Goal: Contribute content: Contribute content

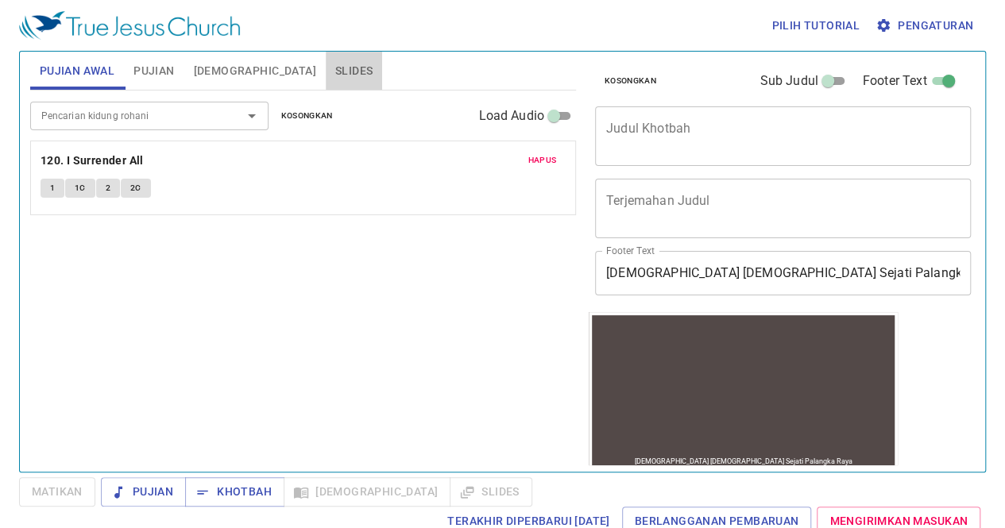
click at [335, 76] on span "Slides" at bounding box center [353, 71] width 37 height 20
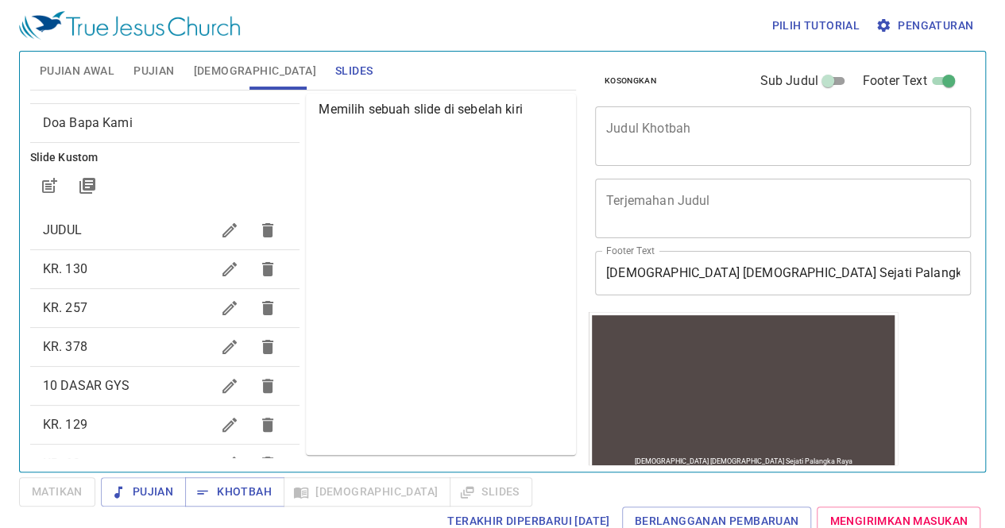
scroll to position [98, 0]
click at [220, 274] on icon "button" at bounding box center [229, 268] width 19 height 19
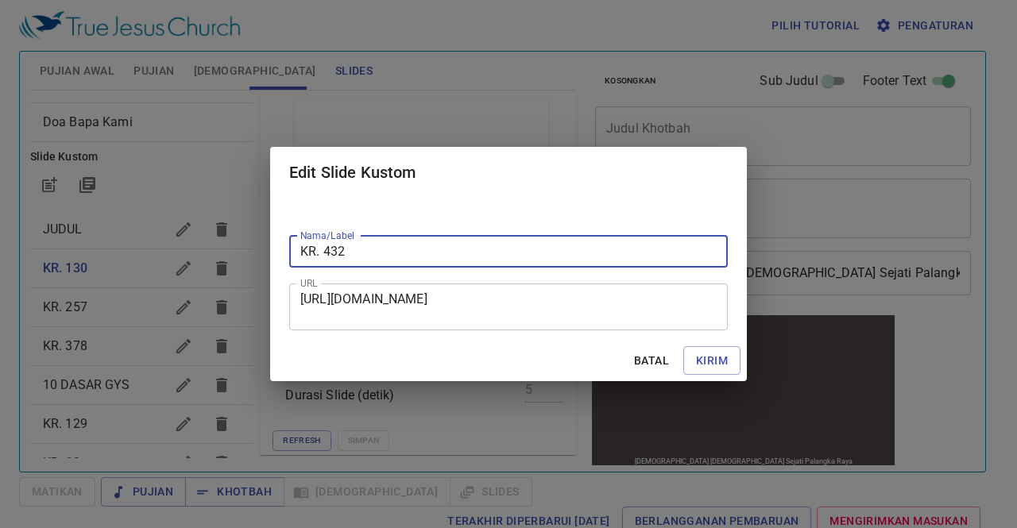
type input "KR. 432"
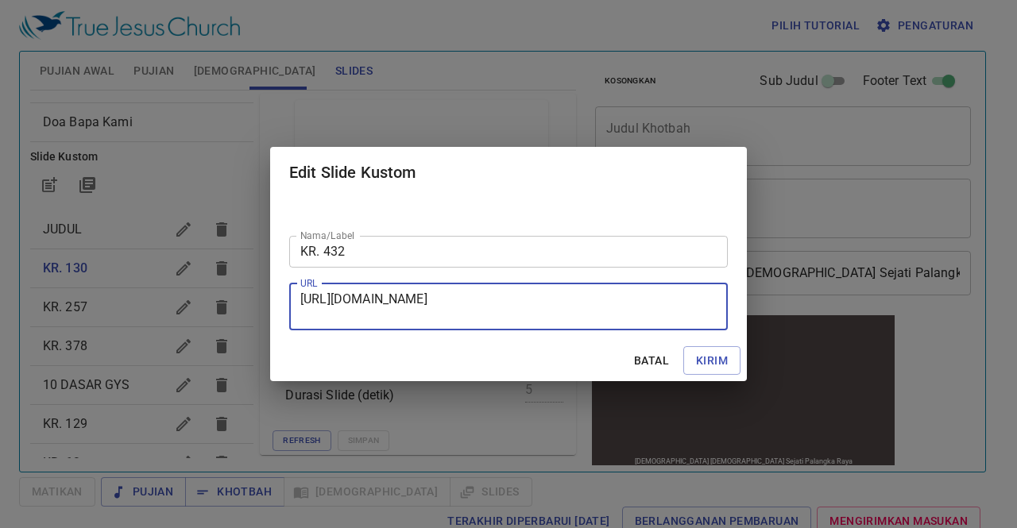
drag, startPoint x: 301, startPoint y: 296, endPoint x: 551, endPoint y: 325, distance: 251.8
click at [551, 325] on div "[URL][DOMAIN_NAME] URL" at bounding box center [508, 307] width 438 height 47
paste textarea "[URL][DOMAIN_NAME]"
type textarea "[URL][DOMAIN_NAME]"
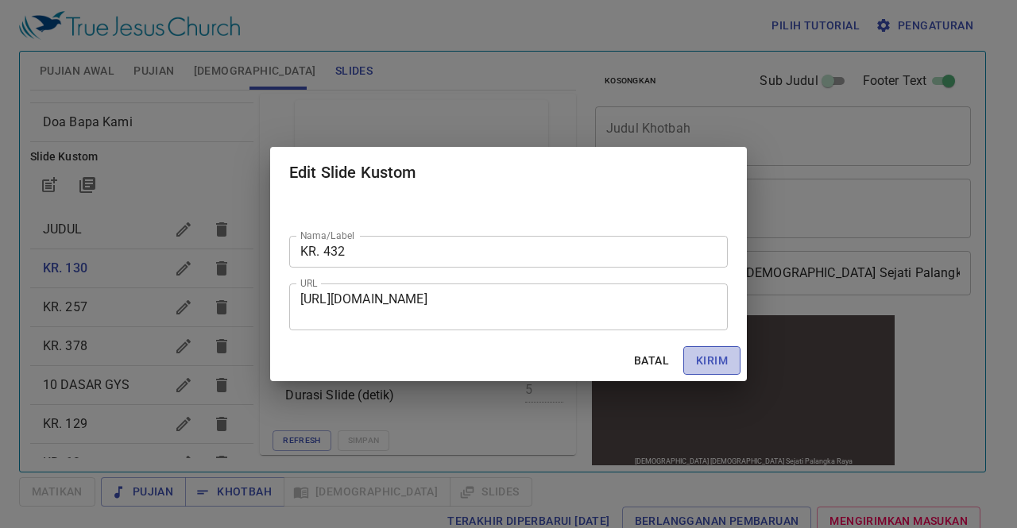
click at [700, 358] on span "Kirim" at bounding box center [712, 361] width 32 height 20
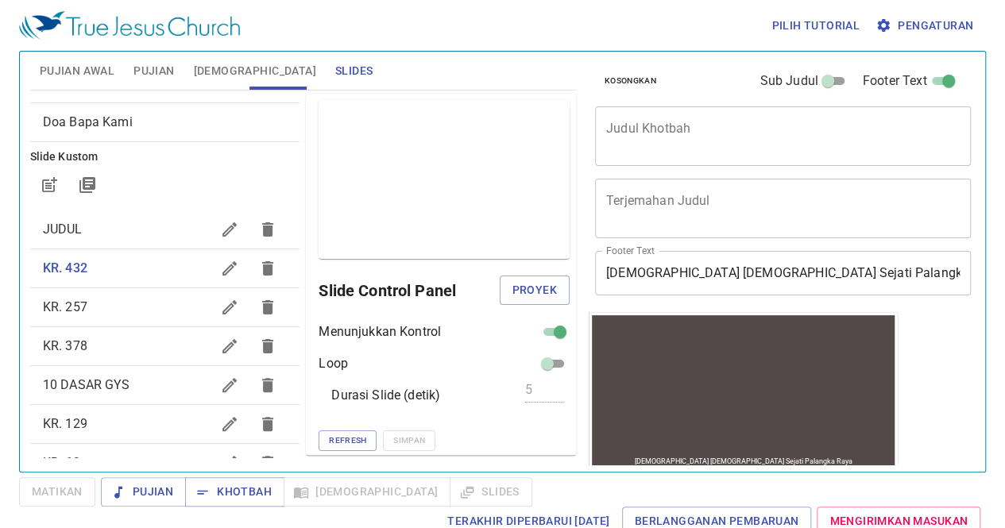
click at [538, 331] on input "checkbox" at bounding box center [559, 335] width 57 height 19
checkbox input "false"
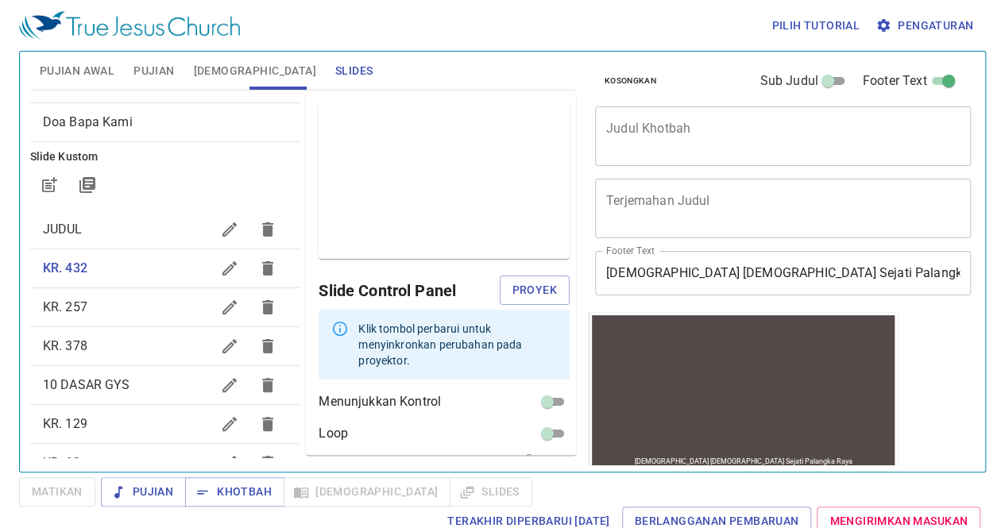
scroll to position [55, 0]
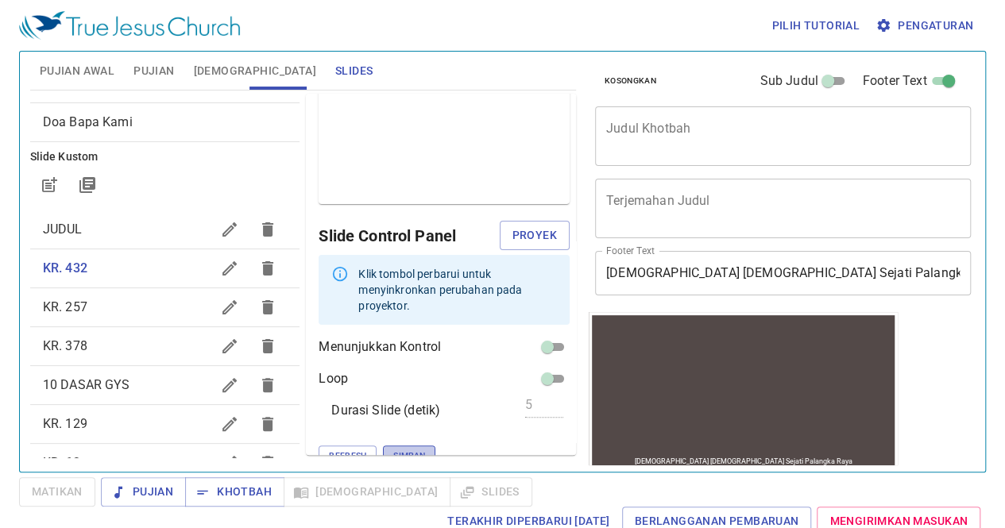
click at [393, 449] on span "Simpan" at bounding box center [409, 456] width 32 height 14
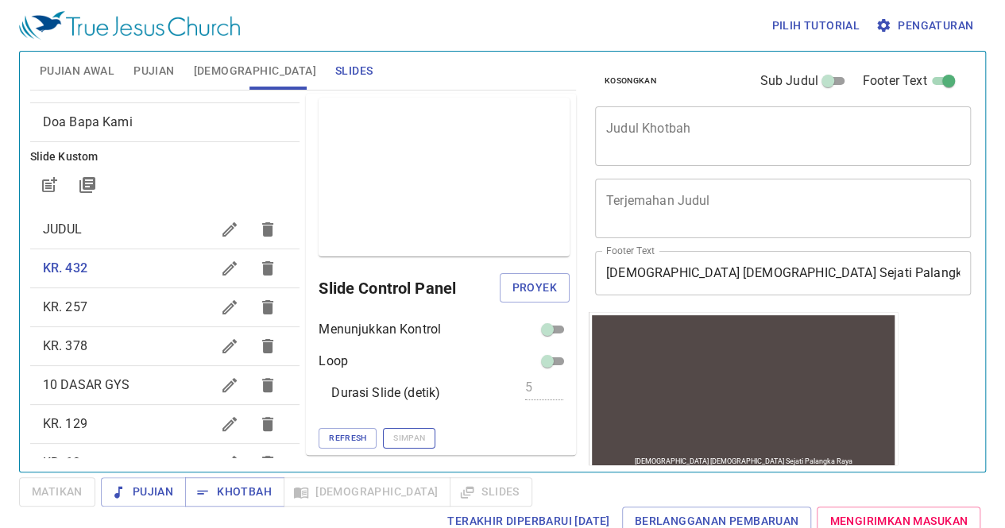
scroll to position [1, 0]
click at [222, 308] on icon "button" at bounding box center [229, 307] width 14 height 14
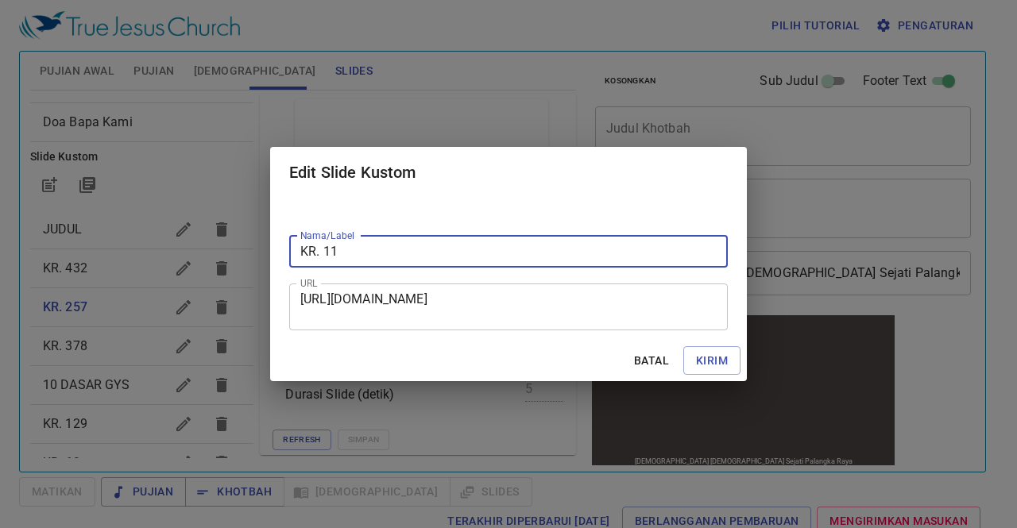
type input "KR. 11"
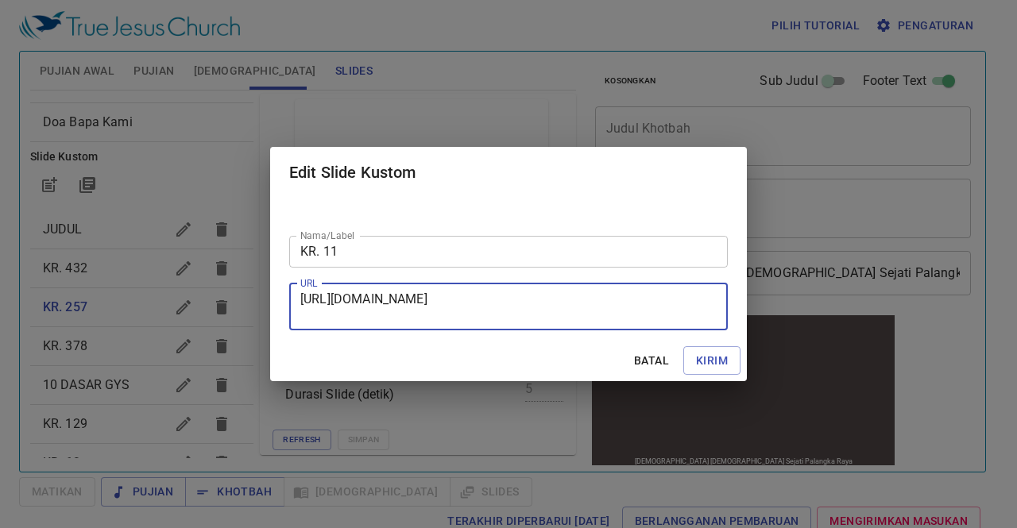
drag, startPoint x: 301, startPoint y: 295, endPoint x: 714, endPoint y: 316, distance: 413.5
click at [714, 316] on textarea "[URL][DOMAIN_NAME]" at bounding box center [508, 306] width 416 height 30
paste textarea "[URL][DOMAIN_NAME]"
type textarea "[URL][DOMAIN_NAME]"
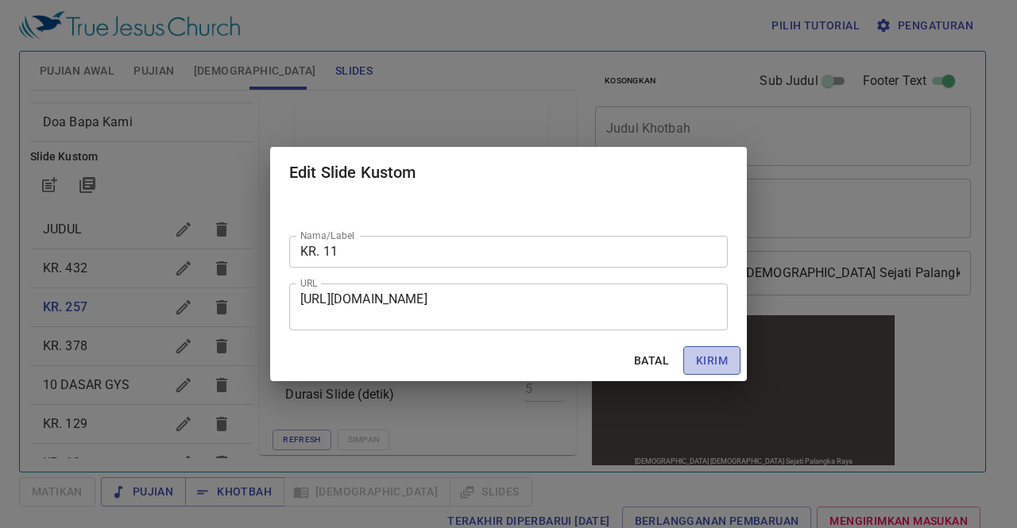
click at [720, 368] on span "Kirim" at bounding box center [712, 361] width 32 height 20
checkbox input "true"
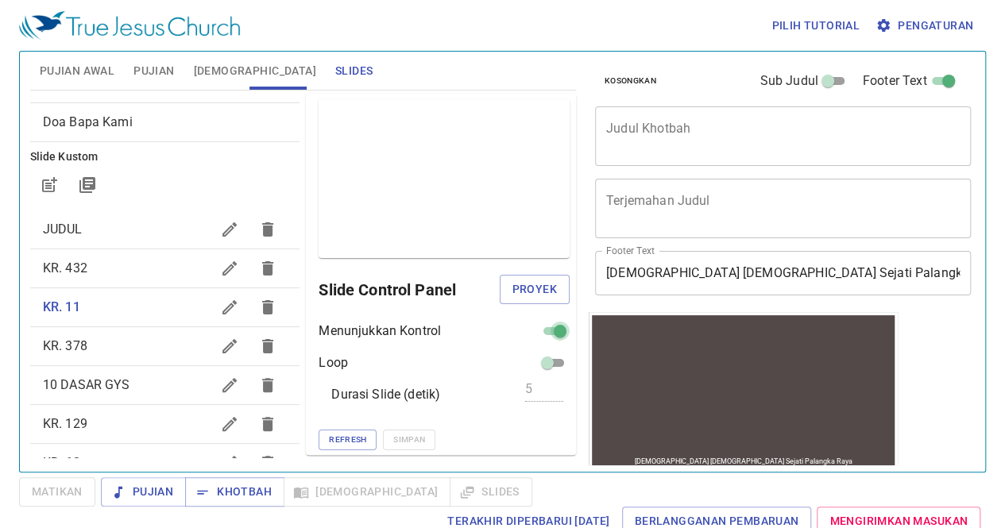
click at [542, 330] on input "checkbox" at bounding box center [559, 334] width 57 height 19
checkbox input "false"
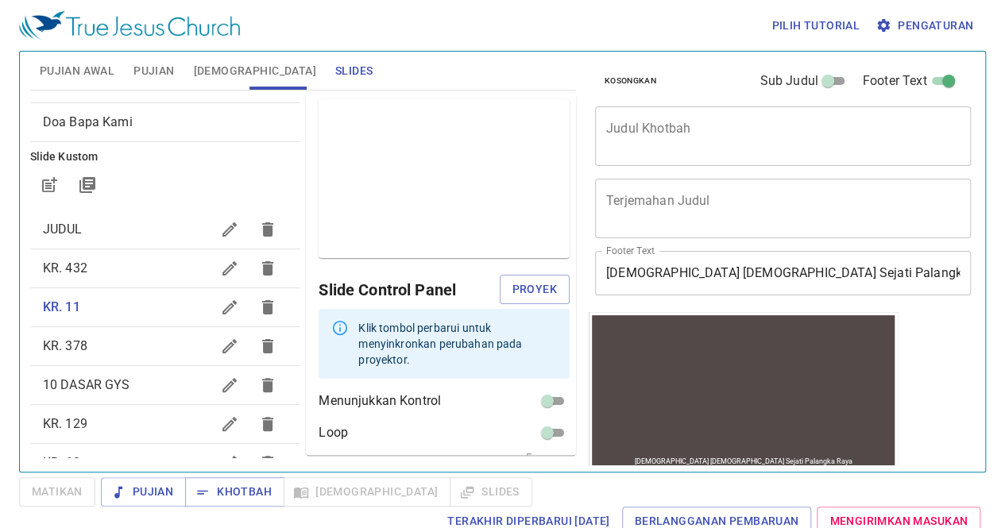
scroll to position [55, 0]
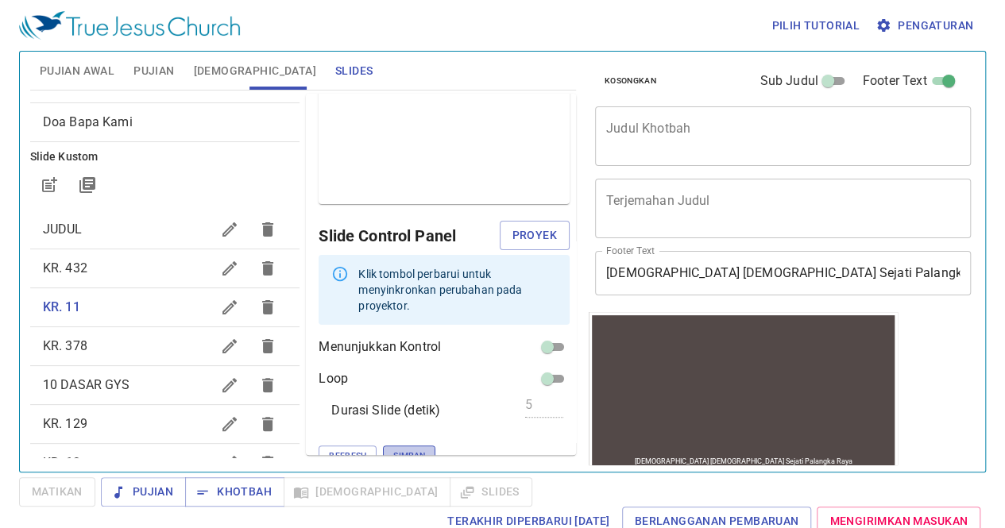
click at [383, 446] on button "Simpan" at bounding box center [409, 456] width 52 height 21
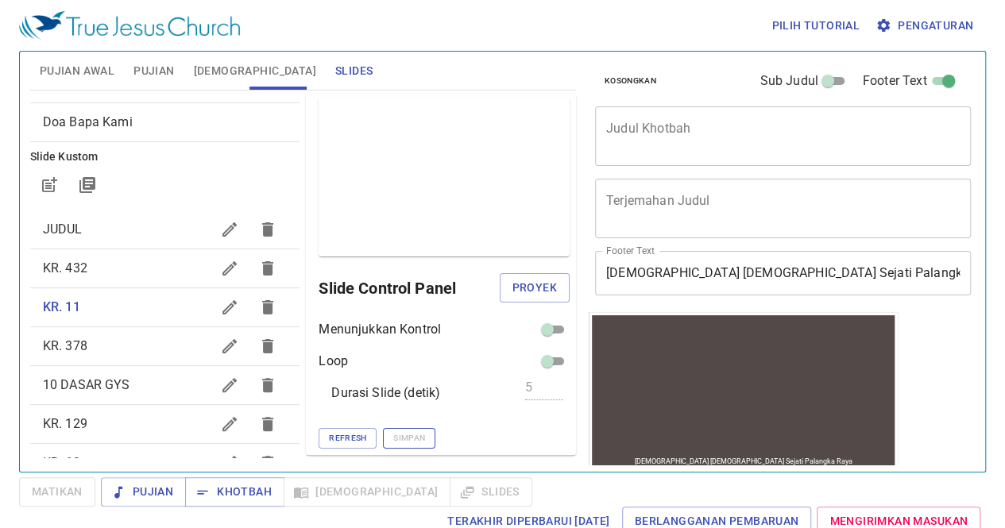
scroll to position [1, 0]
click at [220, 353] on icon "button" at bounding box center [229, 346] width 19 height 19
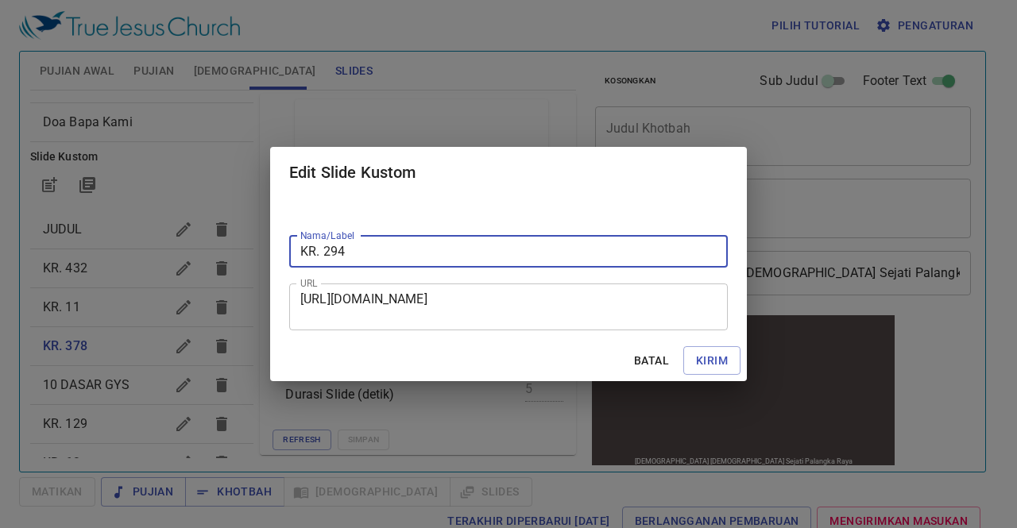
type input "KR. 294"
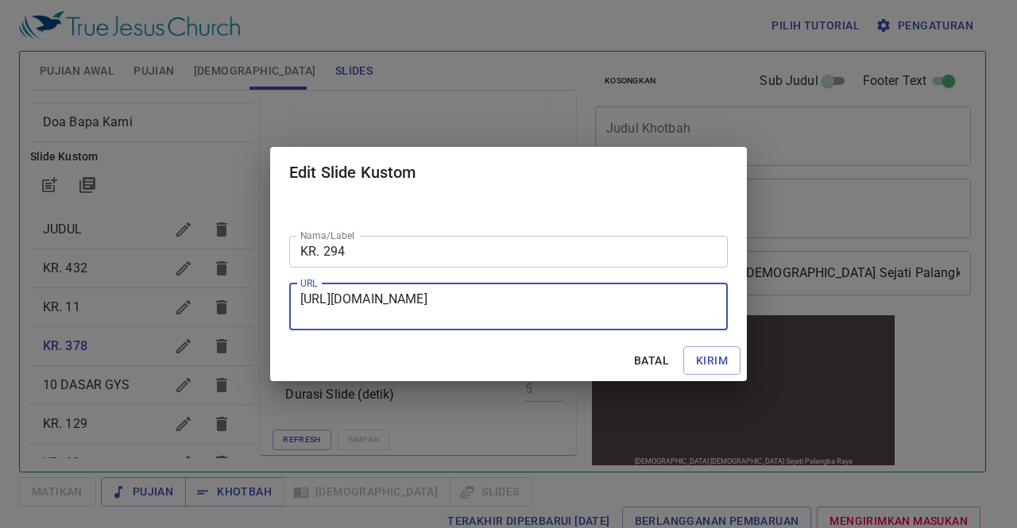
drag, startPoint x: 300, startPoint y: 296, endPoint x: 554, endPoint y: 335, distance: 257.1
click at [554, 335] on div "Nama/Label KR. 294 Nama/Label URL [URL][DOMAIN_NAME] URL" at bounding box center [508, 269] width 477 height 142
paste textarea "[URL][DOMAIN_NAME]"
type textarea "[URL][DOMAIN_NAME]"
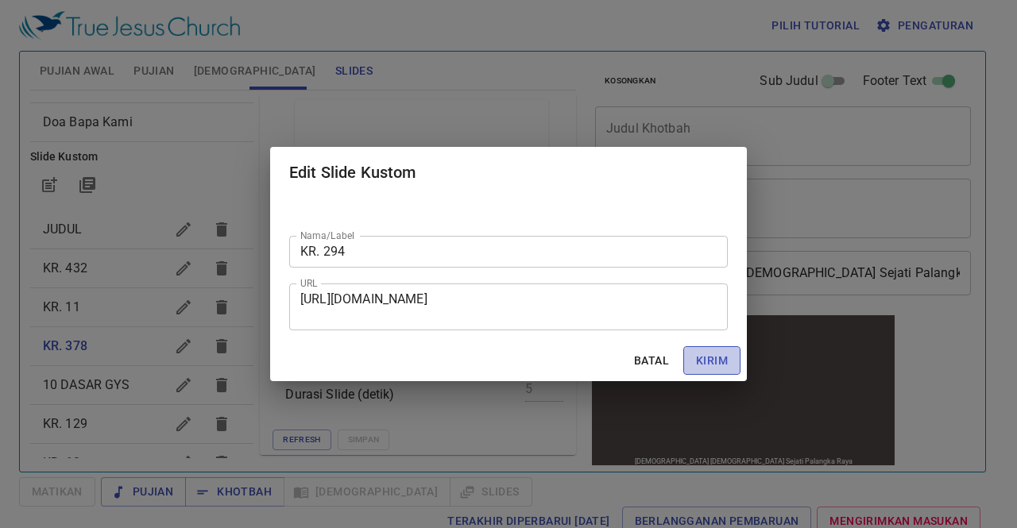
click at [704, 360] on span "Kirim" at bounding box center [712, 361] width 32 height 20
checkbox input "true"
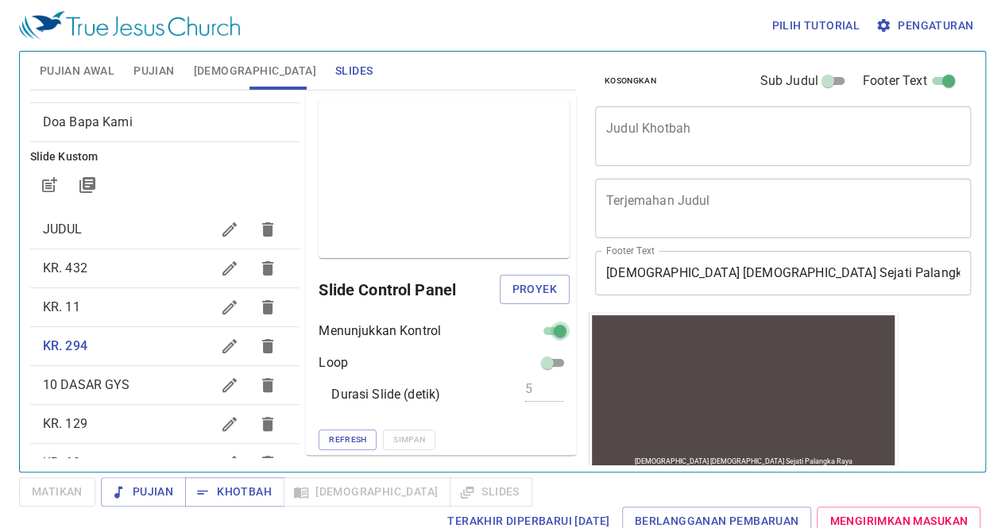
click at [537, 331] on input "checkbox" at bounding box center [559, 334] width 57 height 19
checkbox input "false"
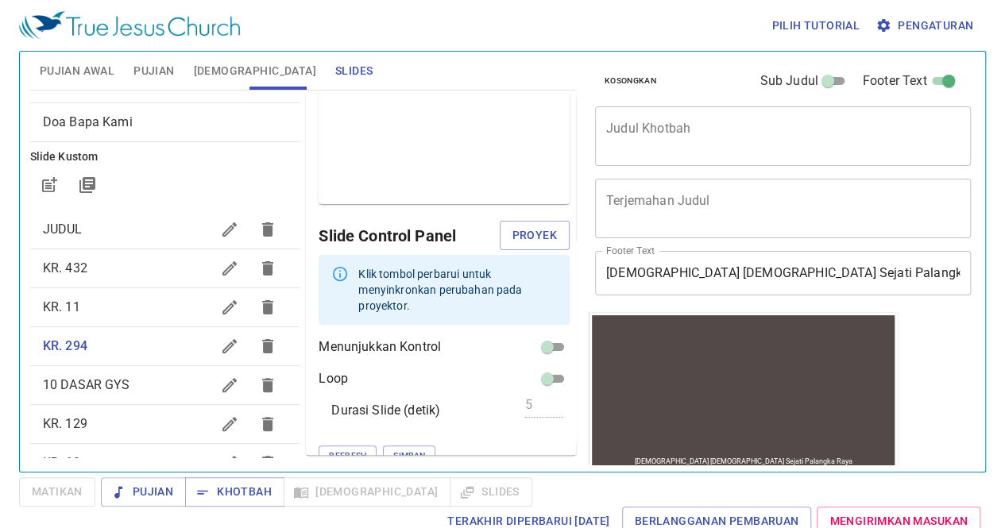
scroll to position [6, 0]
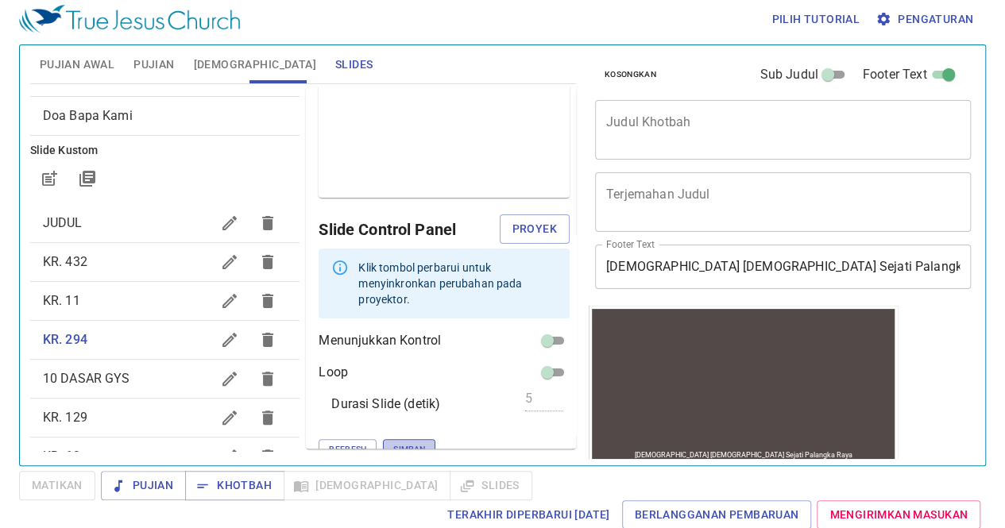
click at [393, 442] on span "Simpan" at bounding box center [409, 449] width 32 height 14
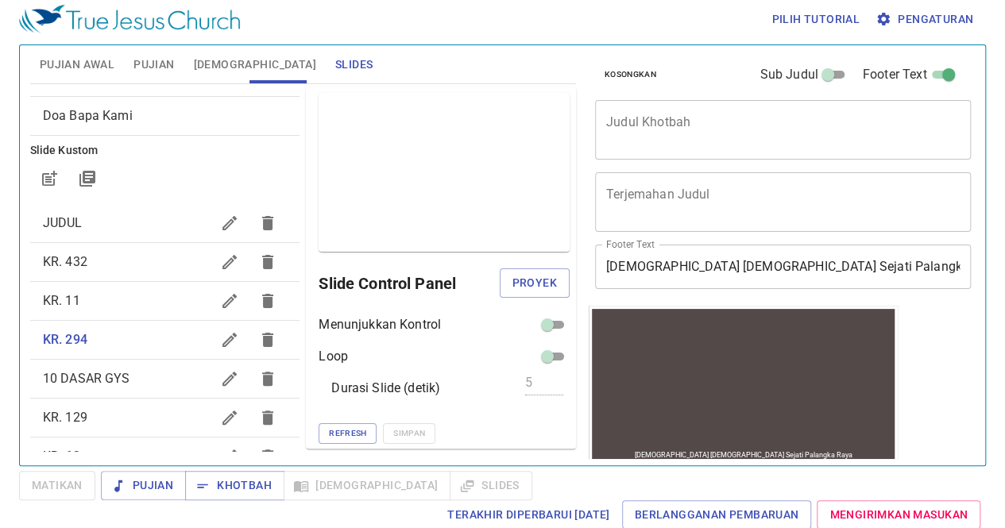
scroll to position [138, 0]
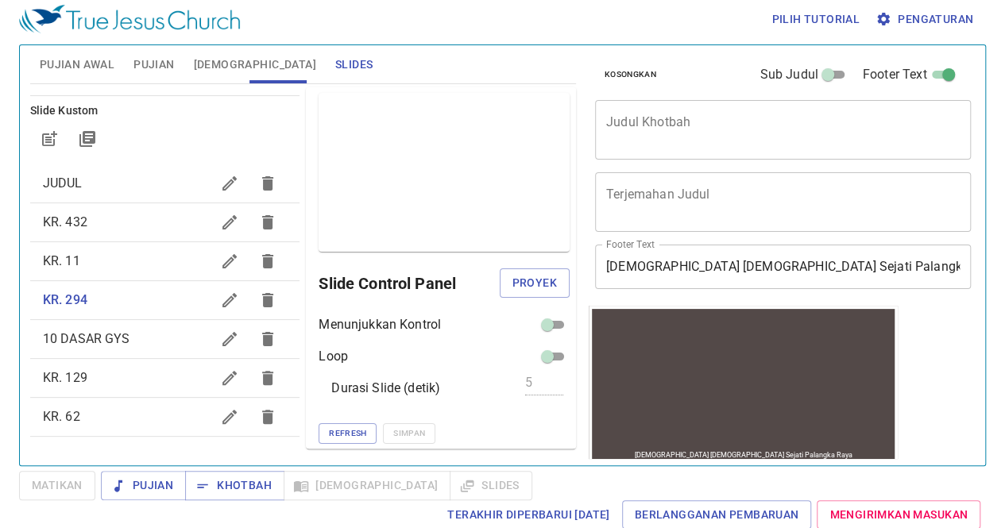
click at [96, 174] on span "JUDUL" at bounding box center [127, 183] width 168 height 19
click at [95, 216] on span "KR. 432" at bounding box center [127, 222] width 168 height 19
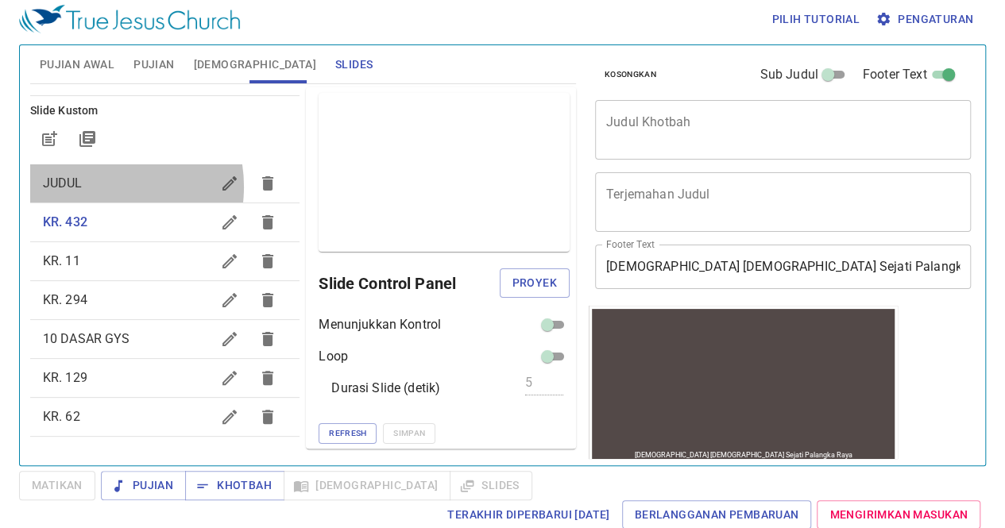
click at [95, 186] on span "JUDUL" at bounding box center [127, 183] width 168 height 19
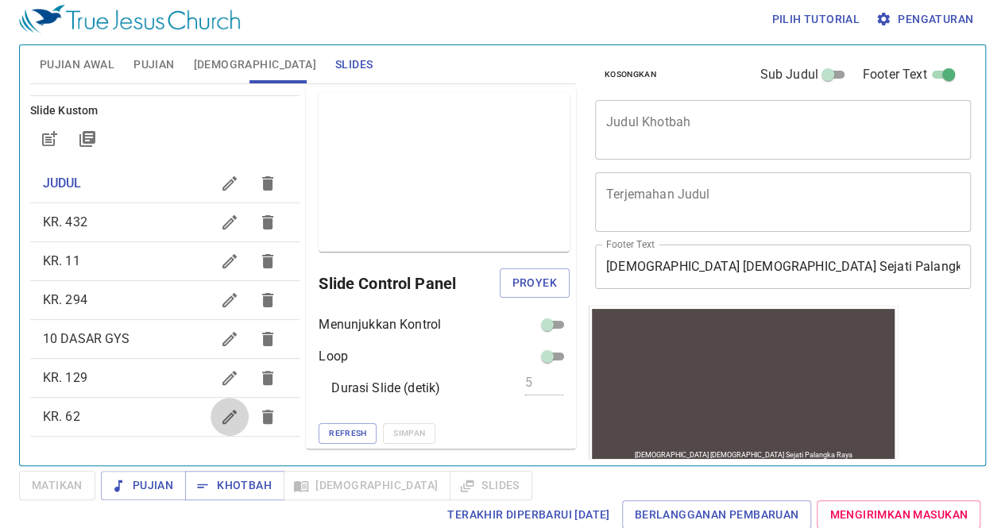
click at [222, 415] on icon "button" at bounding box center [229, 417] width 14 height 14
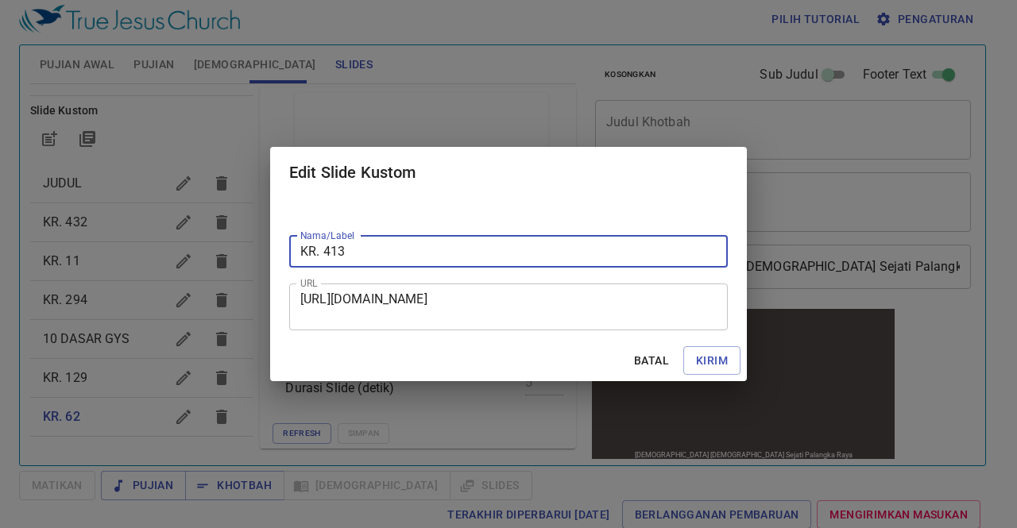
type input "KR. 413"
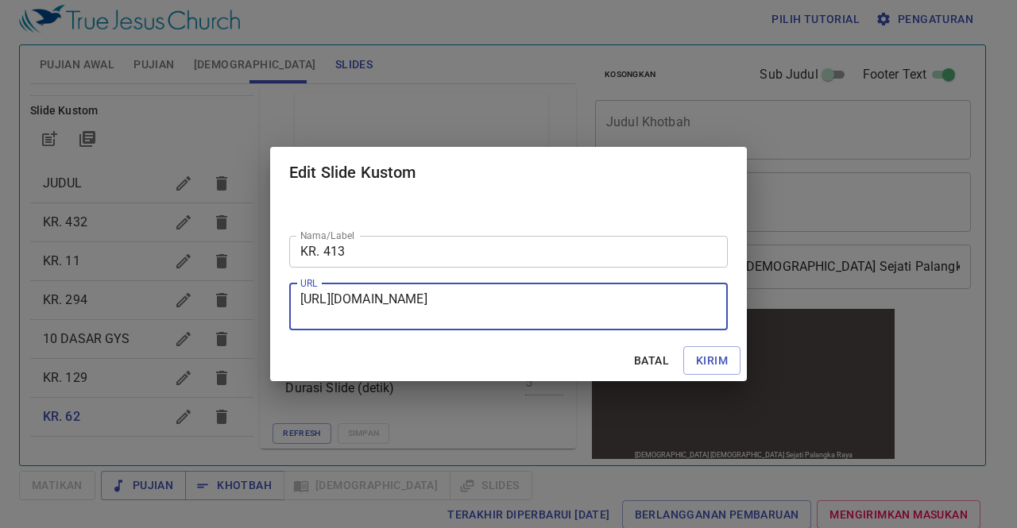
drag, startPoint x: 303, startPoint y: 298, endPoint x: 557, endPoint y: 325, distance: 254.8
click at [557, 325] on div "[URL][DOMAIN_NAME] URL" at bounding box center [508, 307] width 438 height 47
paste textarea "[URL][DOMAIN_NAME]"
type textarea "[URL][DOMAIN_NAME]"
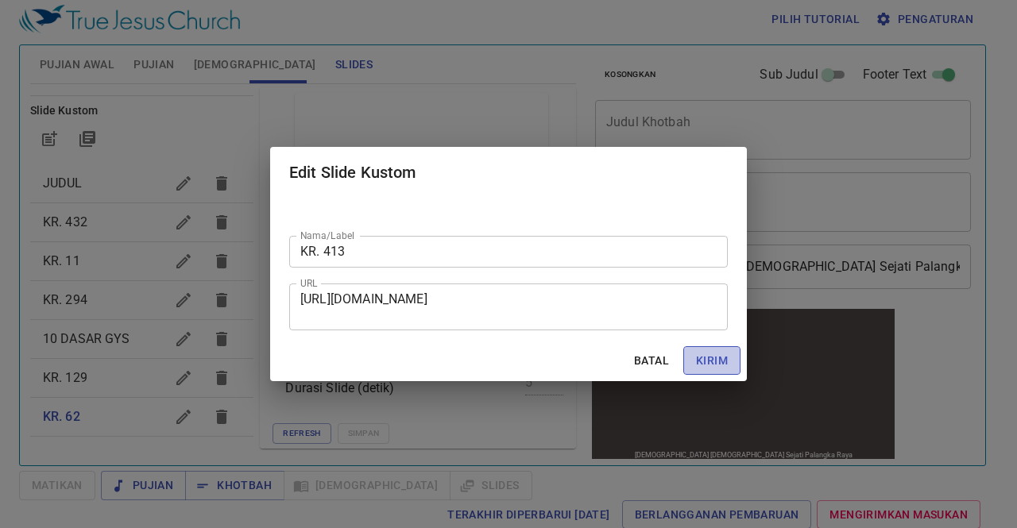
click at [707, 368] on span "Kirim" at bounding box center [712, 361] width 32 height 20
checkbox input "true"
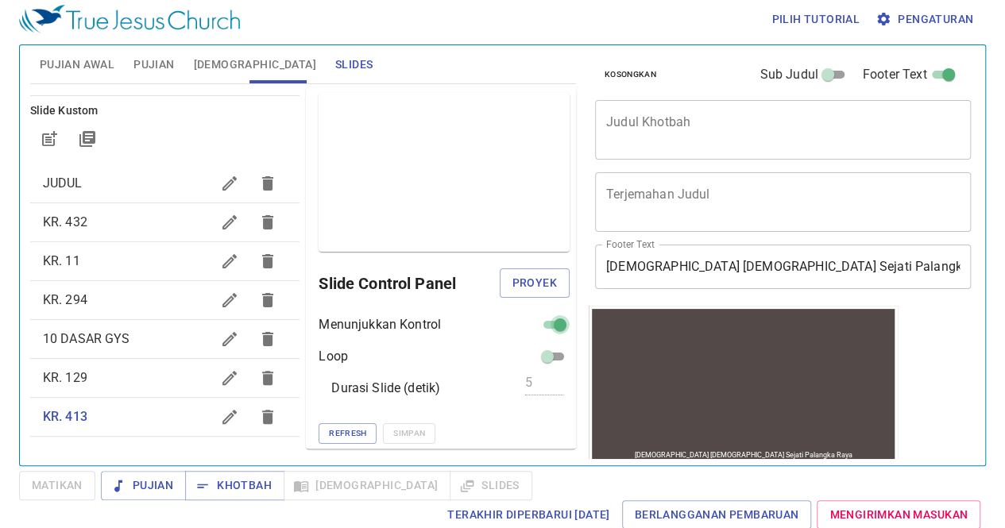
click at [547, 328] on input "checkbox" at bounding box center [559, 327] width 57 height 19
checkbox input "false"
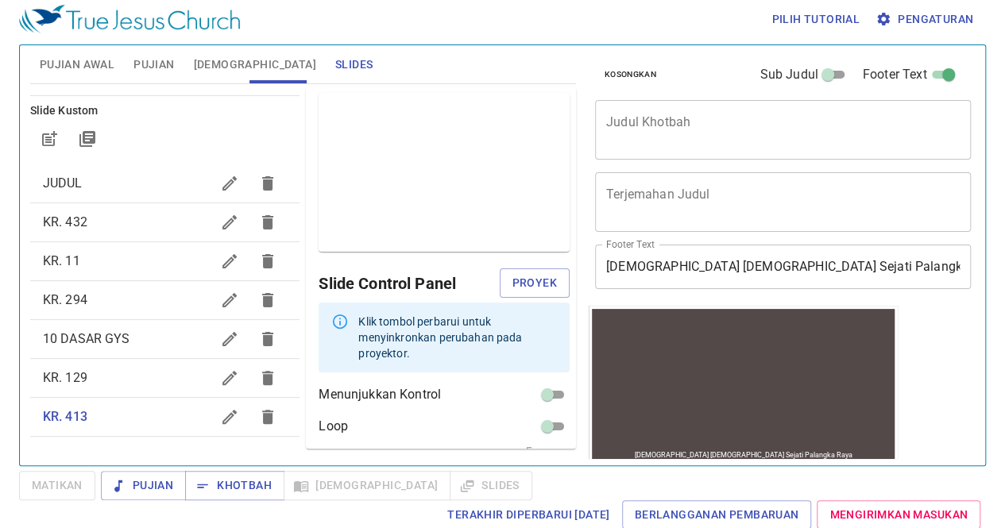
scroll to position [55, 0]
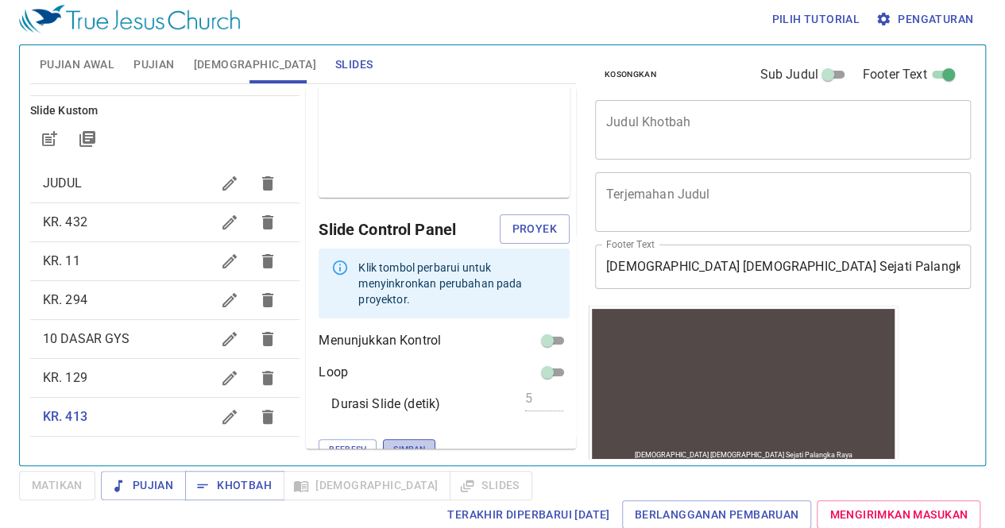
click at [393, 442] on span "Simpan" at bounding box center [409, 449] width 32 height 14
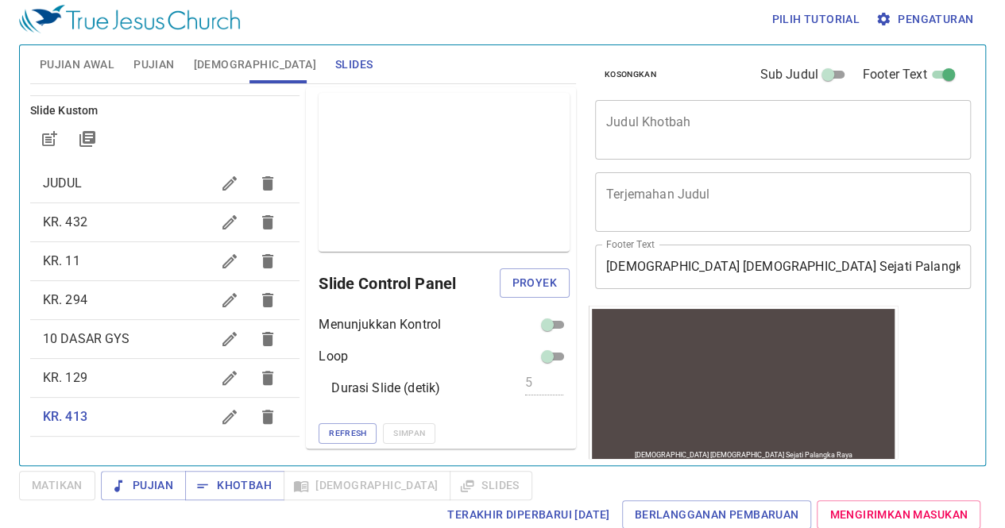
scroll to position [0, 0]
click at [85, 182] on span "JUDUL" at bounding box center [127, 183] width 168 height 19
